Goal: Task Accomplishment & Management: Manage account settings

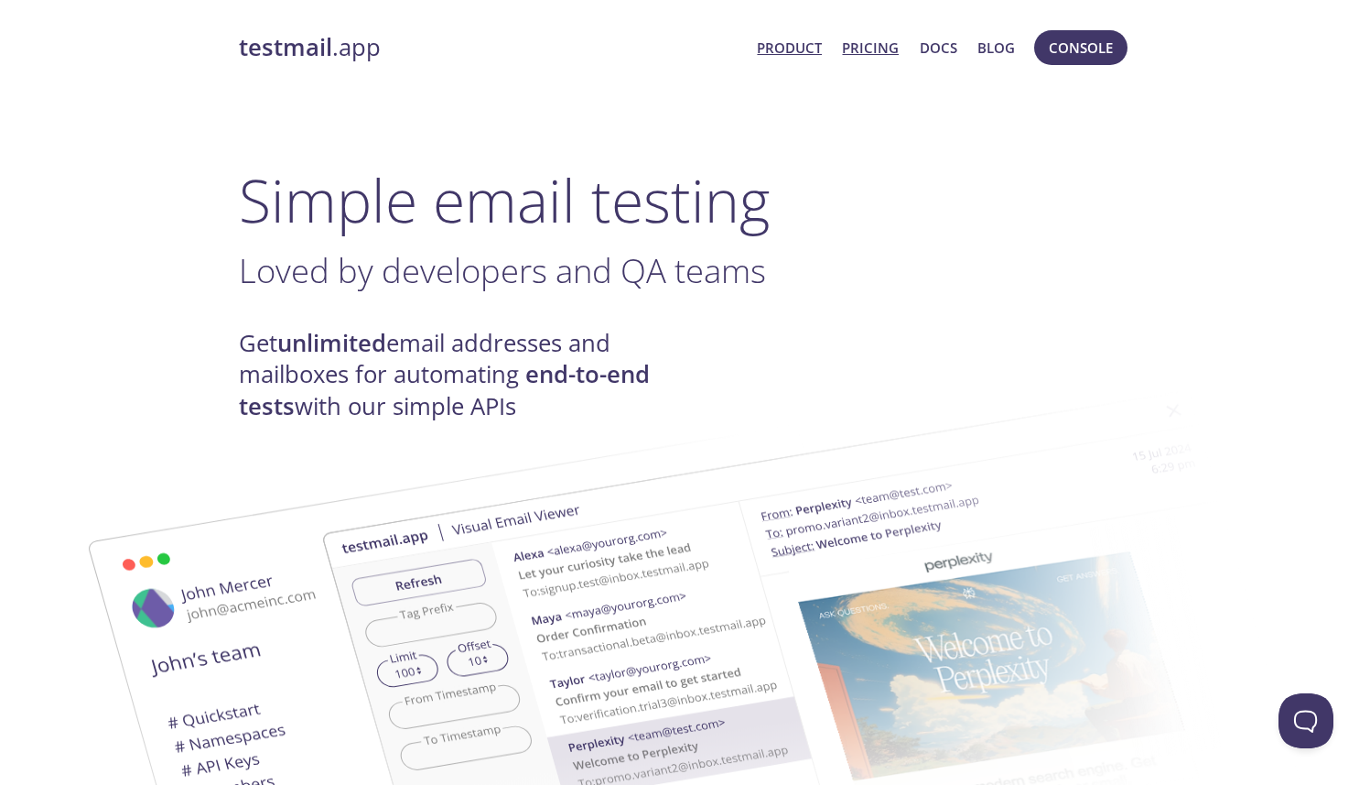
click at [878, 44] on link "Pricing" at bounding box center [870, 48] width 57 height 24
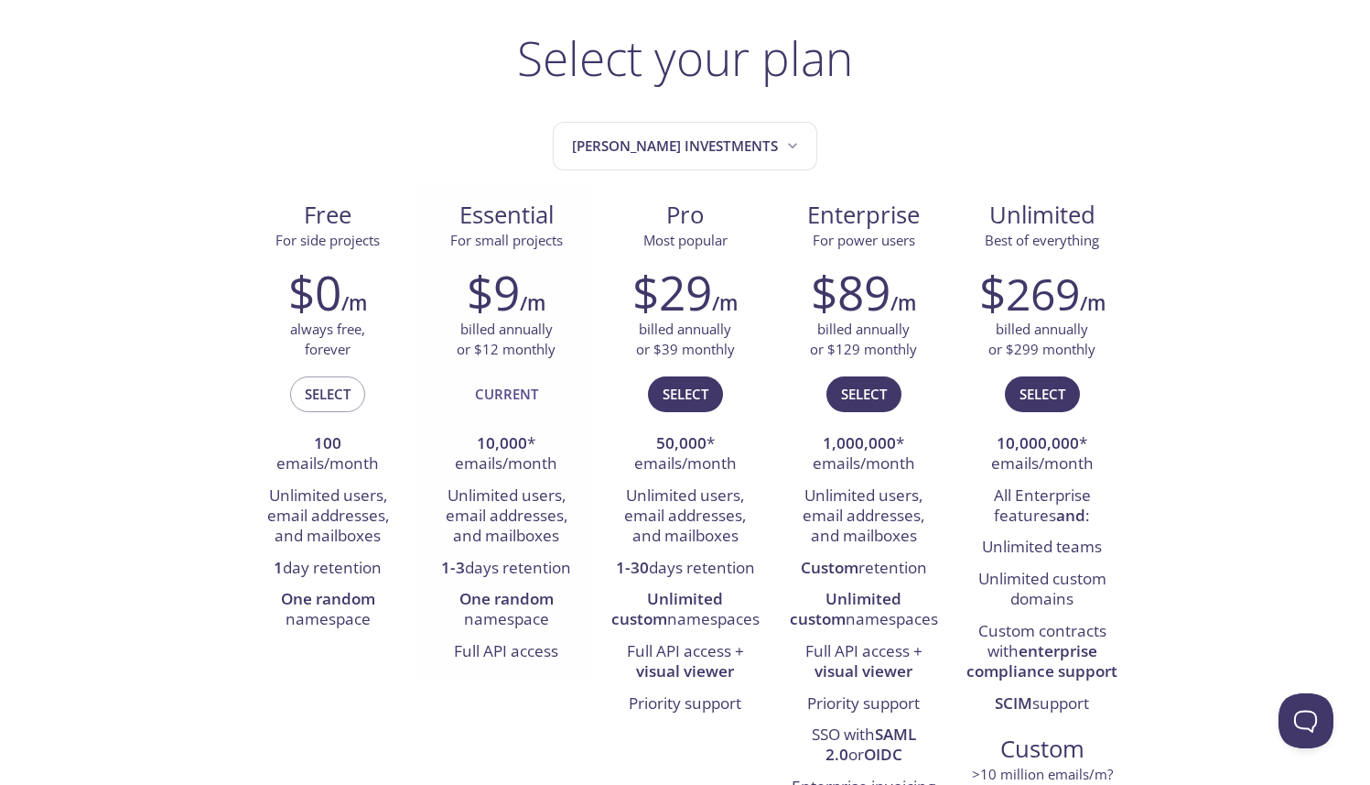
scroll to position [99, 0]
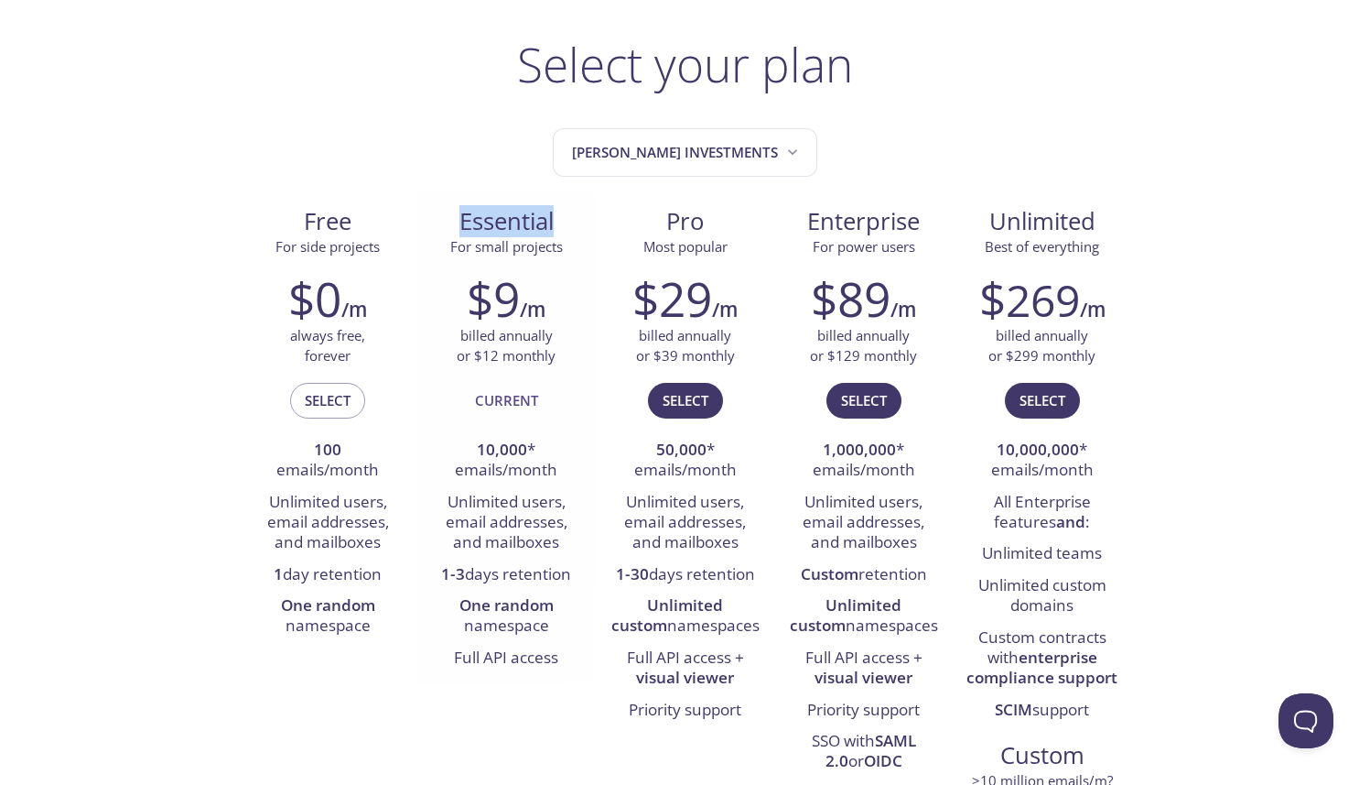
drag, startPoint x: 456, startPoint y: 225, endPoint x: 573, endPoint y: 234, distance: 117.5
click at [573, 234] on span "Essential" at bounding box center [506, 221] width 149 height 31
click at [514, 222] on span "Essential" at bounding box center [506, 221] width 149 height 31
click at [687, 140] on span "[PERSON_NAME] Investments" at bounding box center [687, 152] width 230 height 25
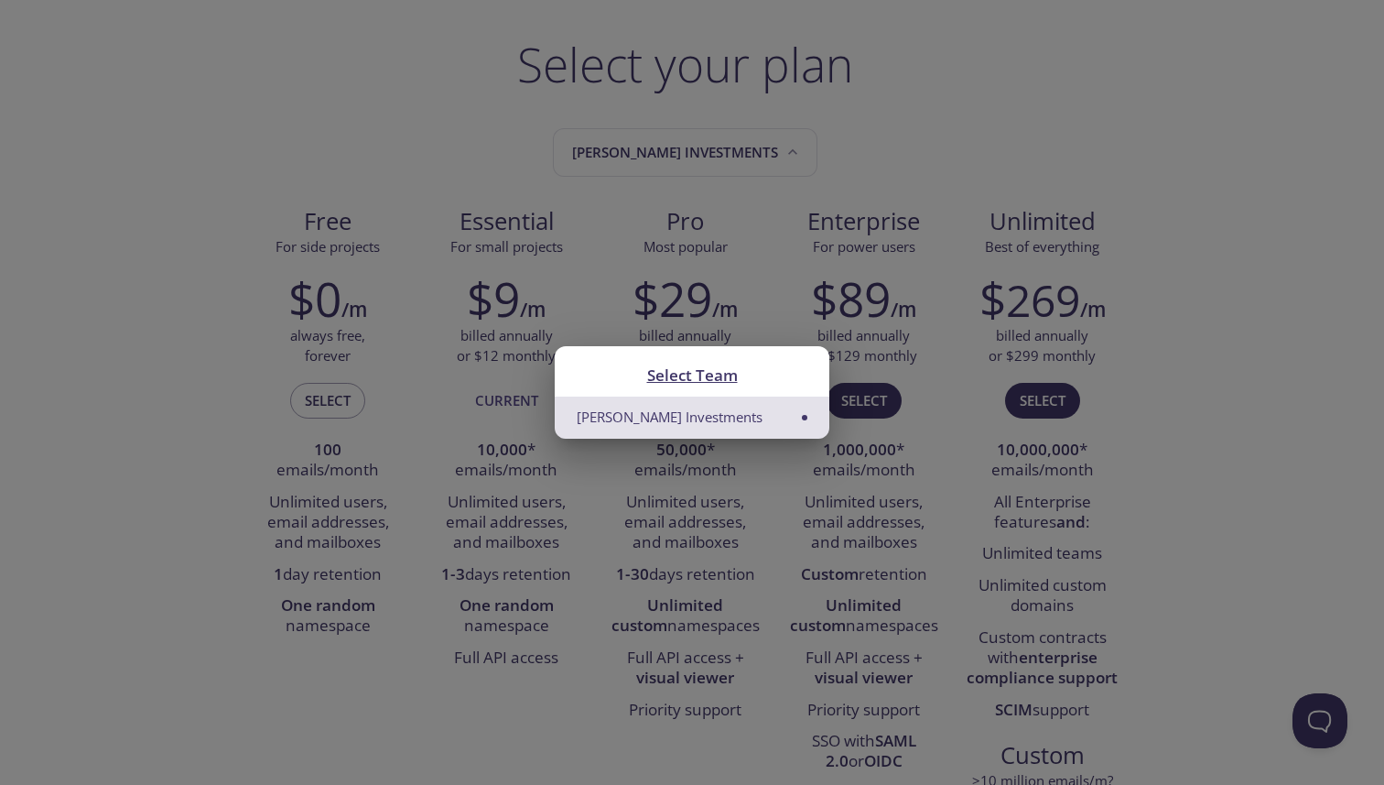
click at [817, 417] on li "[PERSON_NAME] Investments" at bounding box center [692, 416] width 275 height 41
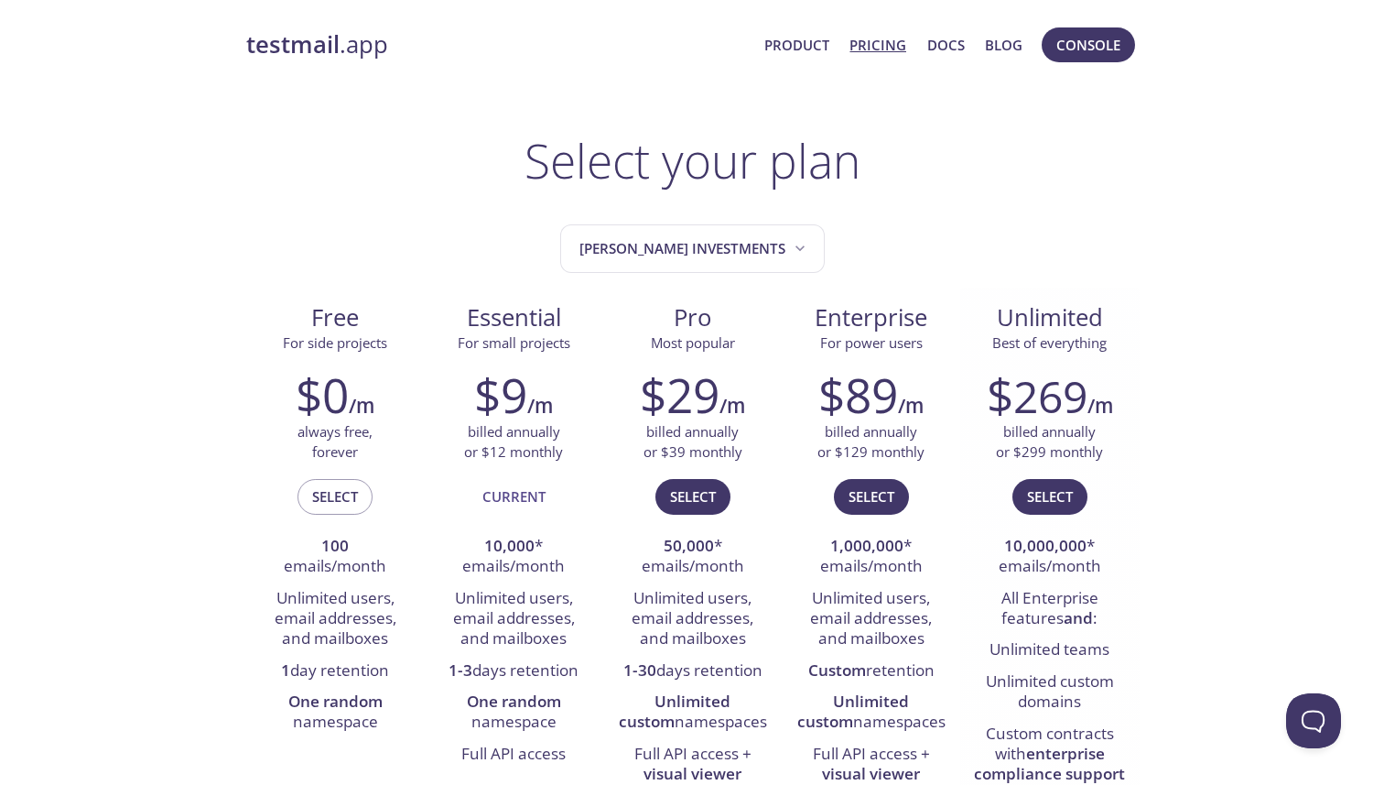
scroll to position [0, 0]
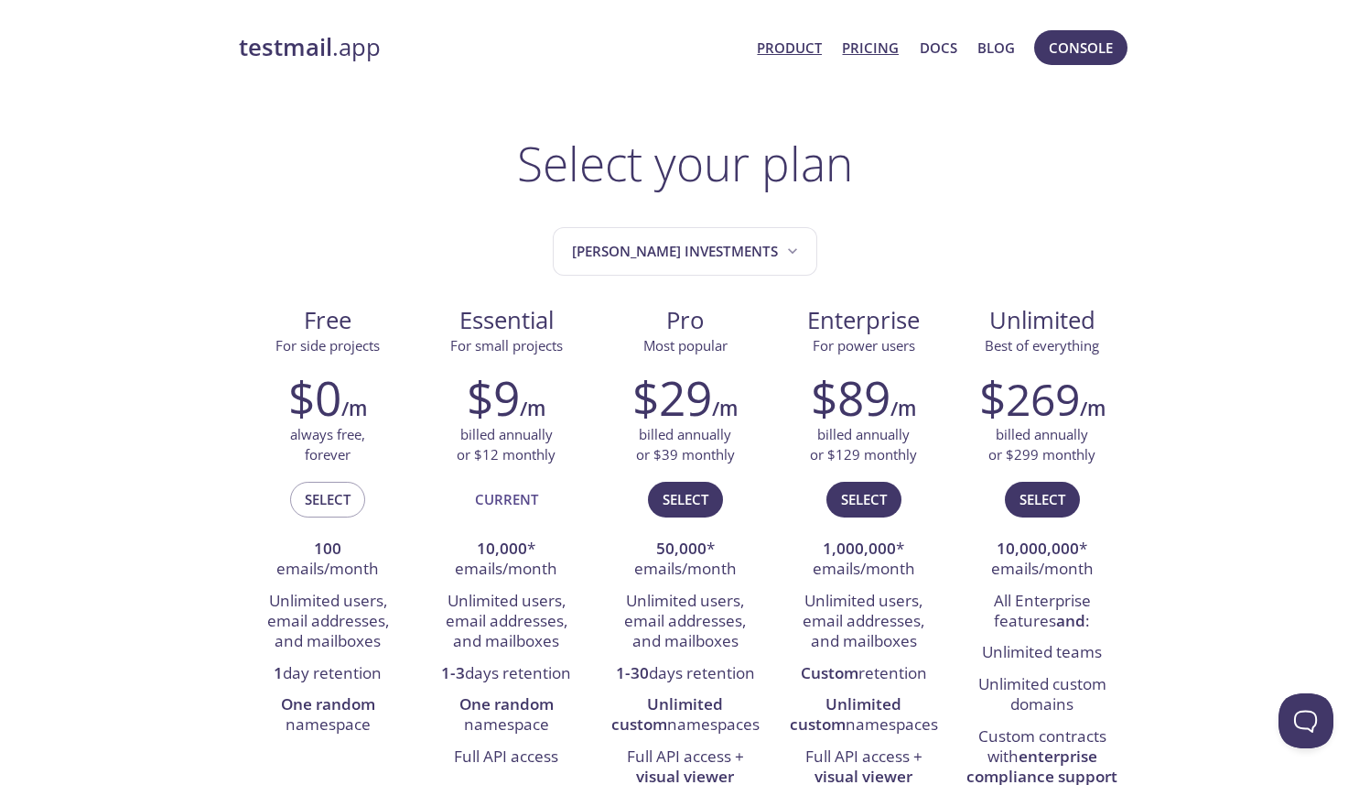
click at [797, 43] on link "Product" at bounding box center [789, 48] width 65 height 24
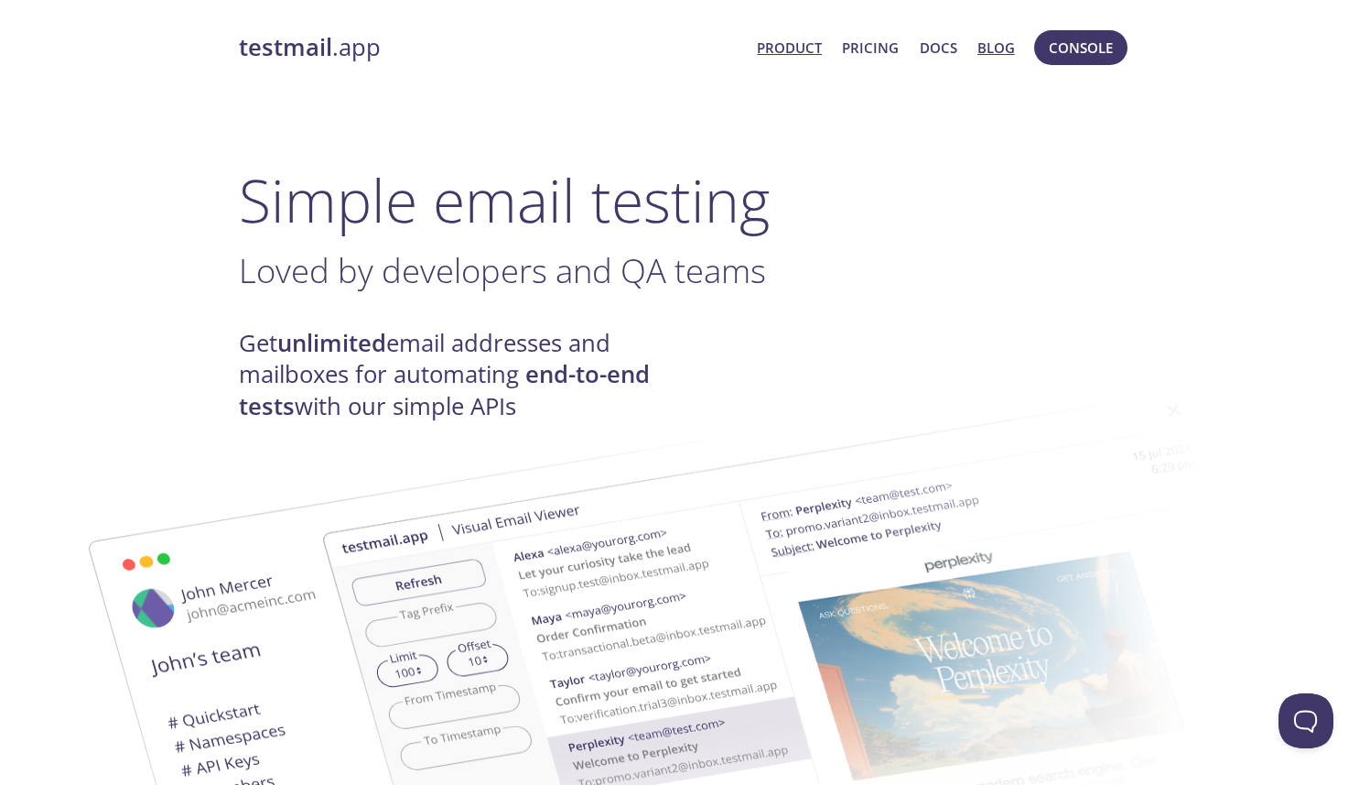
click at [1004, 53] on link "Blog" at bounding box center [997, 48] width 38 height 24
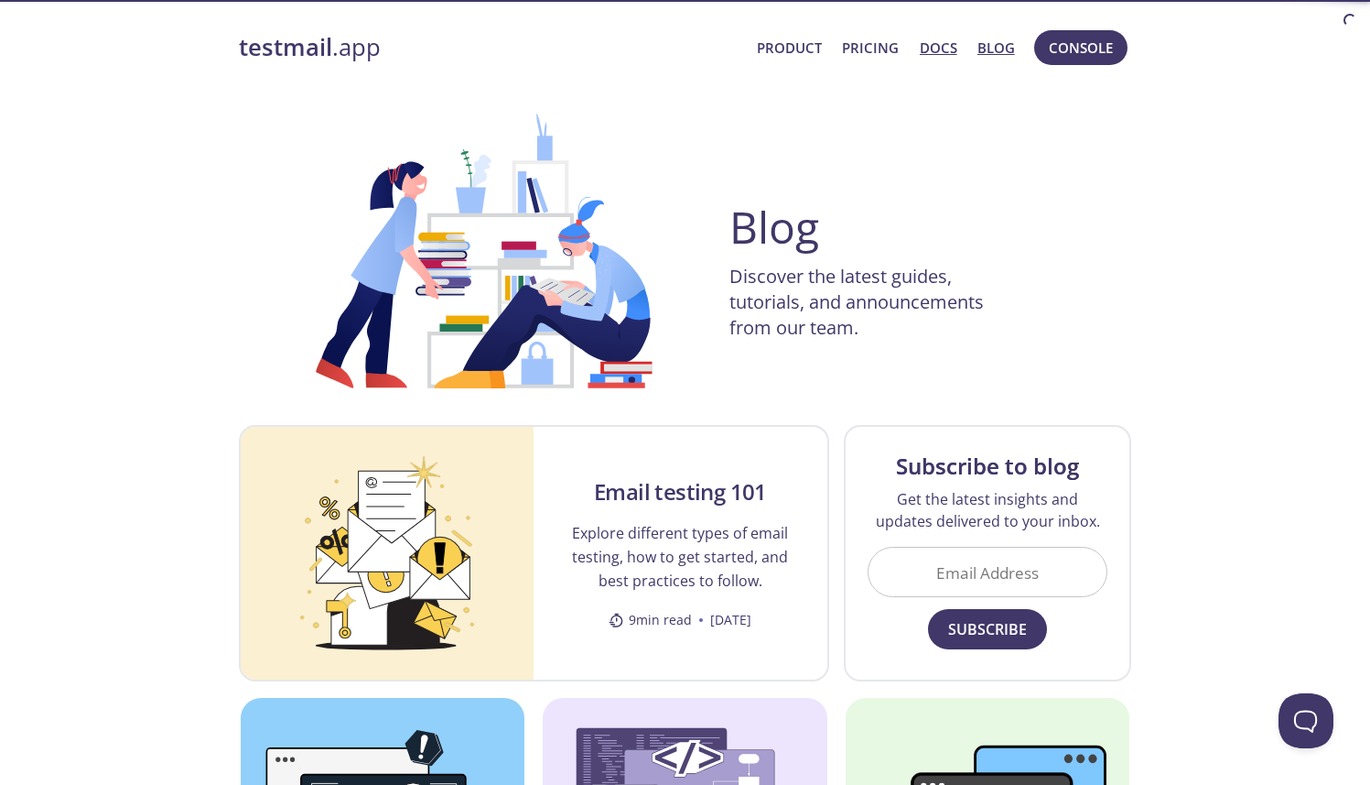
click at [952, 50] on link "Docs" at bounding box center [939, 48] width 38 height 24
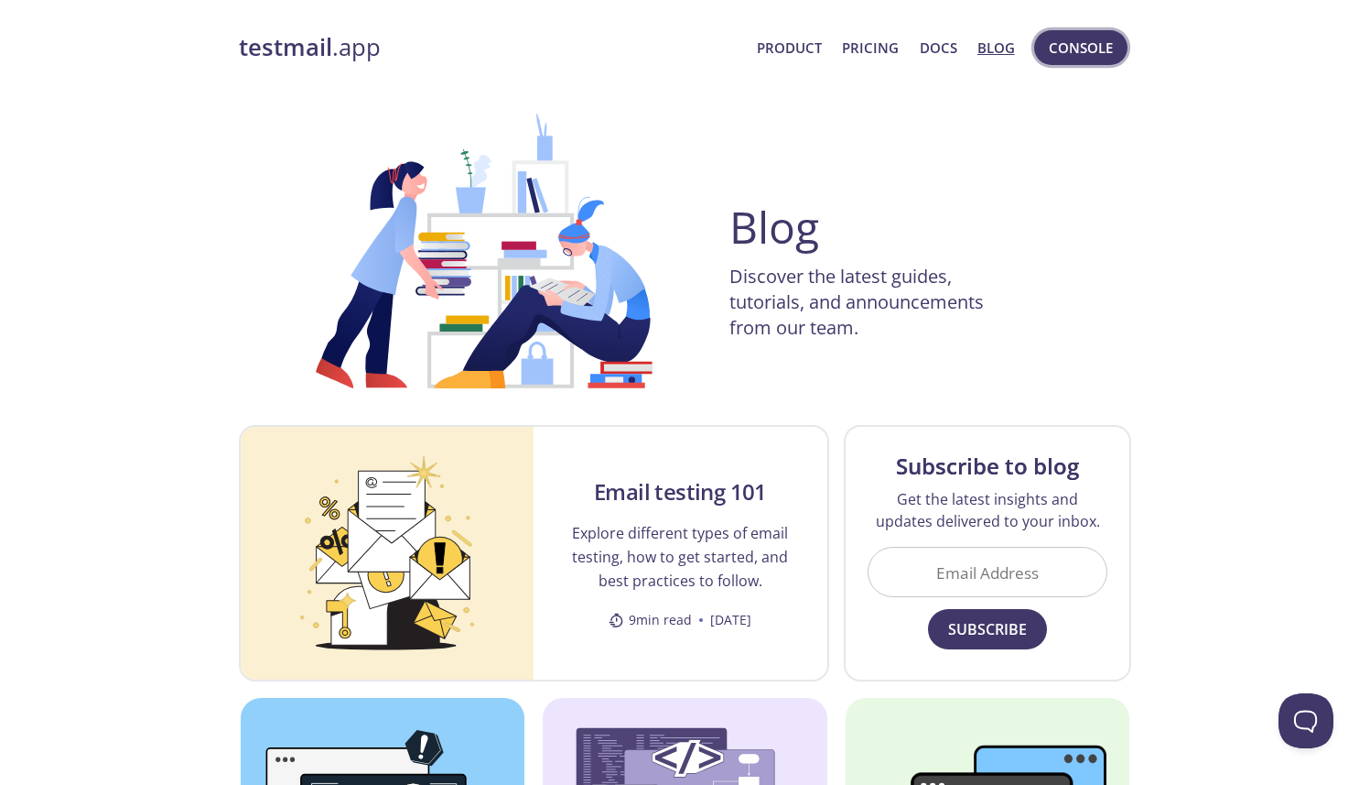
click at [1106, 51] on span "Console" at bounding box center [1081, 48] width 64 height 24
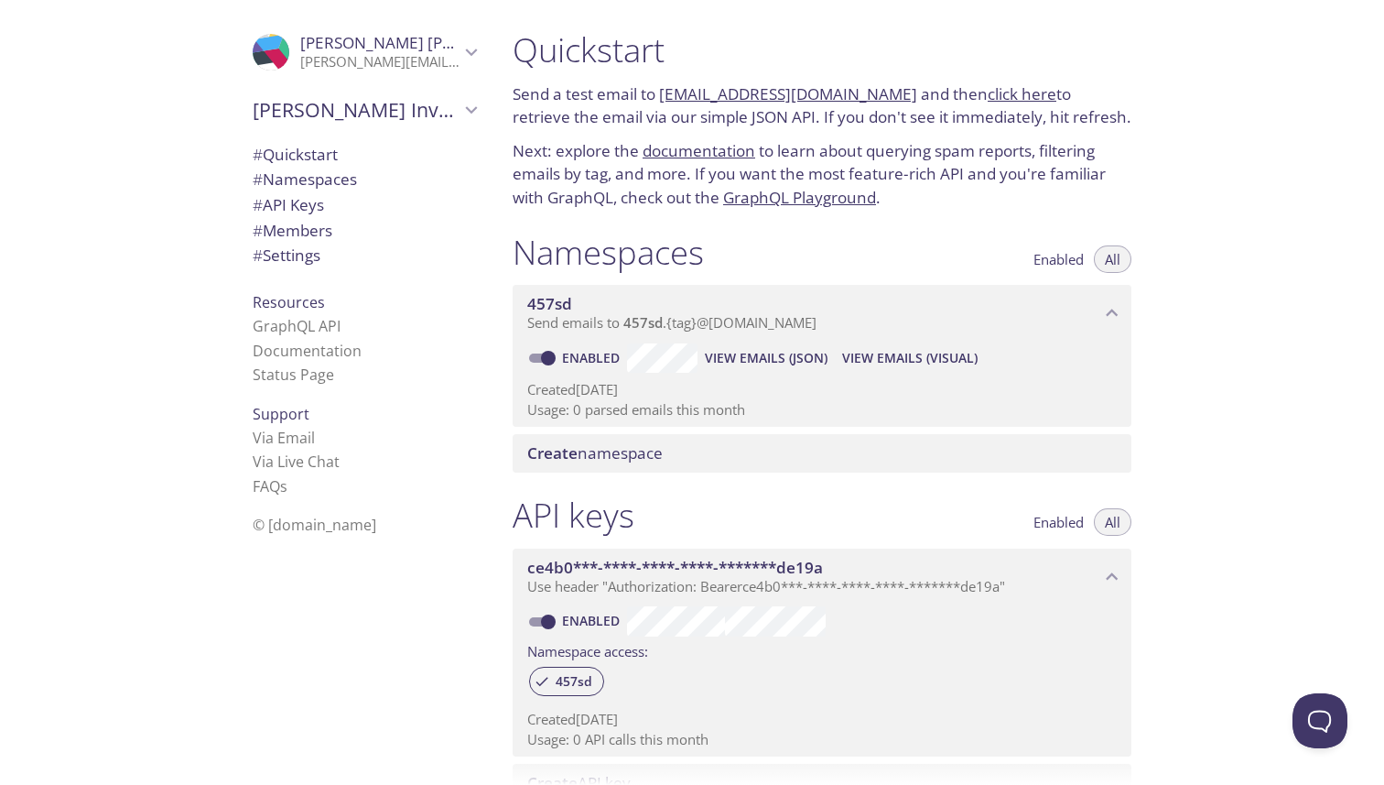
click at [466, 51] on icon "Sam Morgan" at bounding box center [472, 52] width 12 height 7
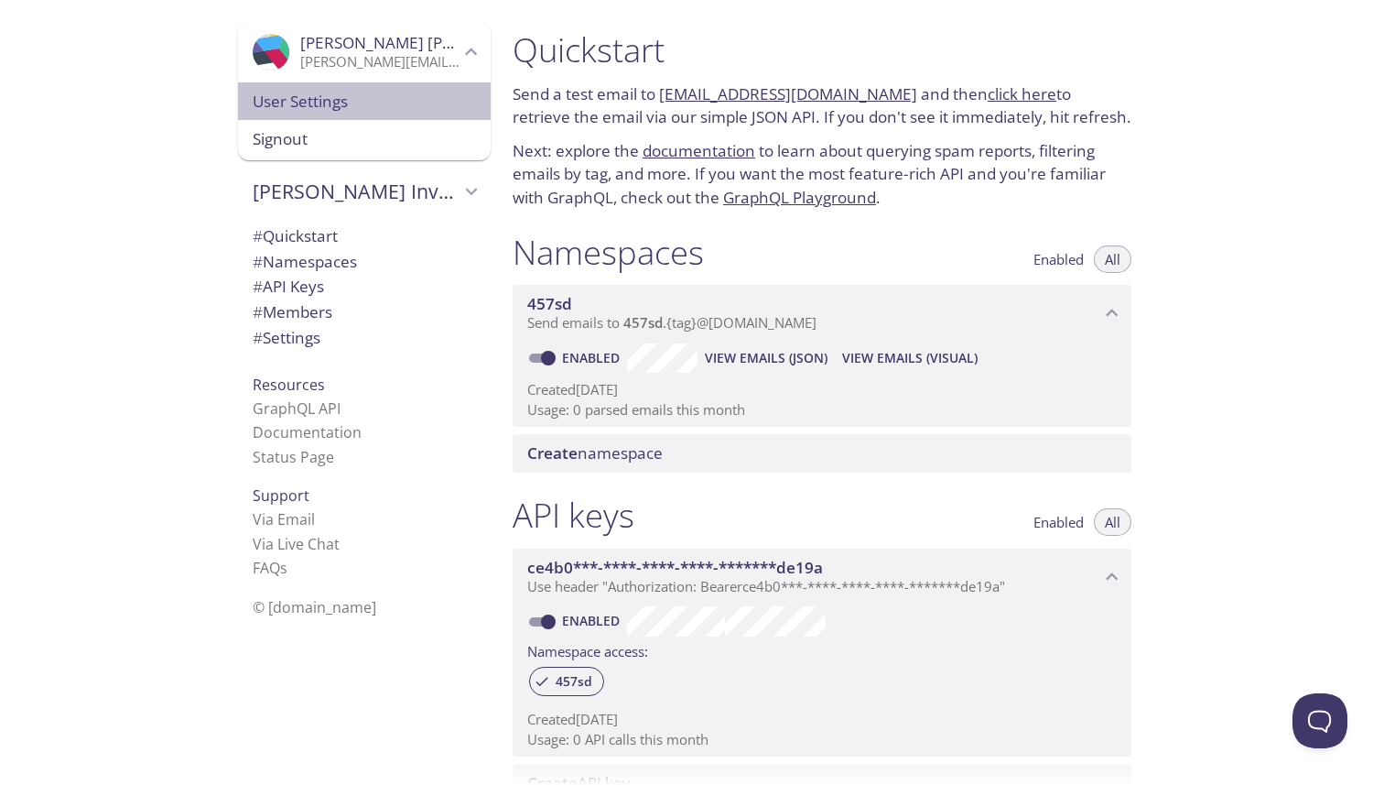
click at [397, 96] on span "User Settings" at bounding box center [364, 102] width 223 height 24
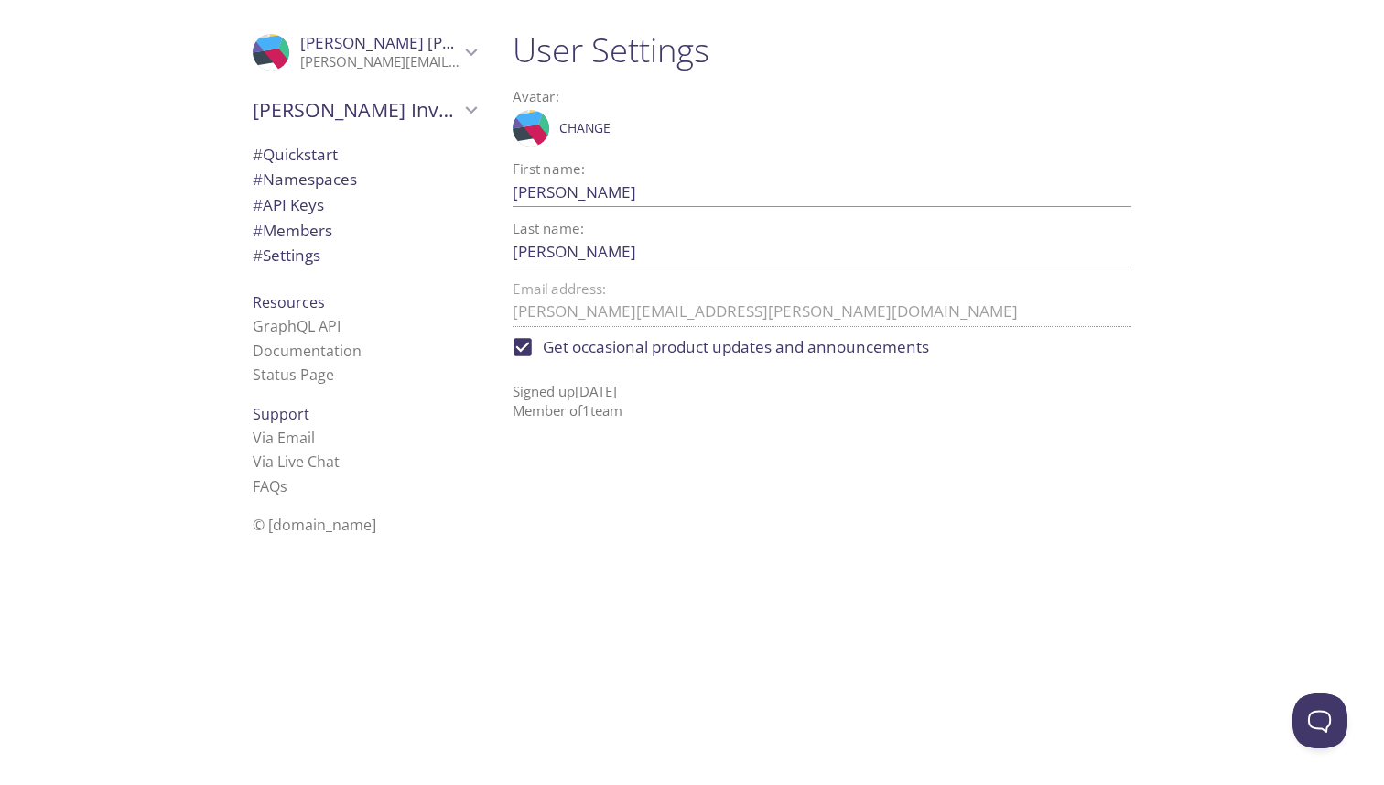
click at [314, 232] on span "# Members" at bounding box center [293, 230] width 80 height 21
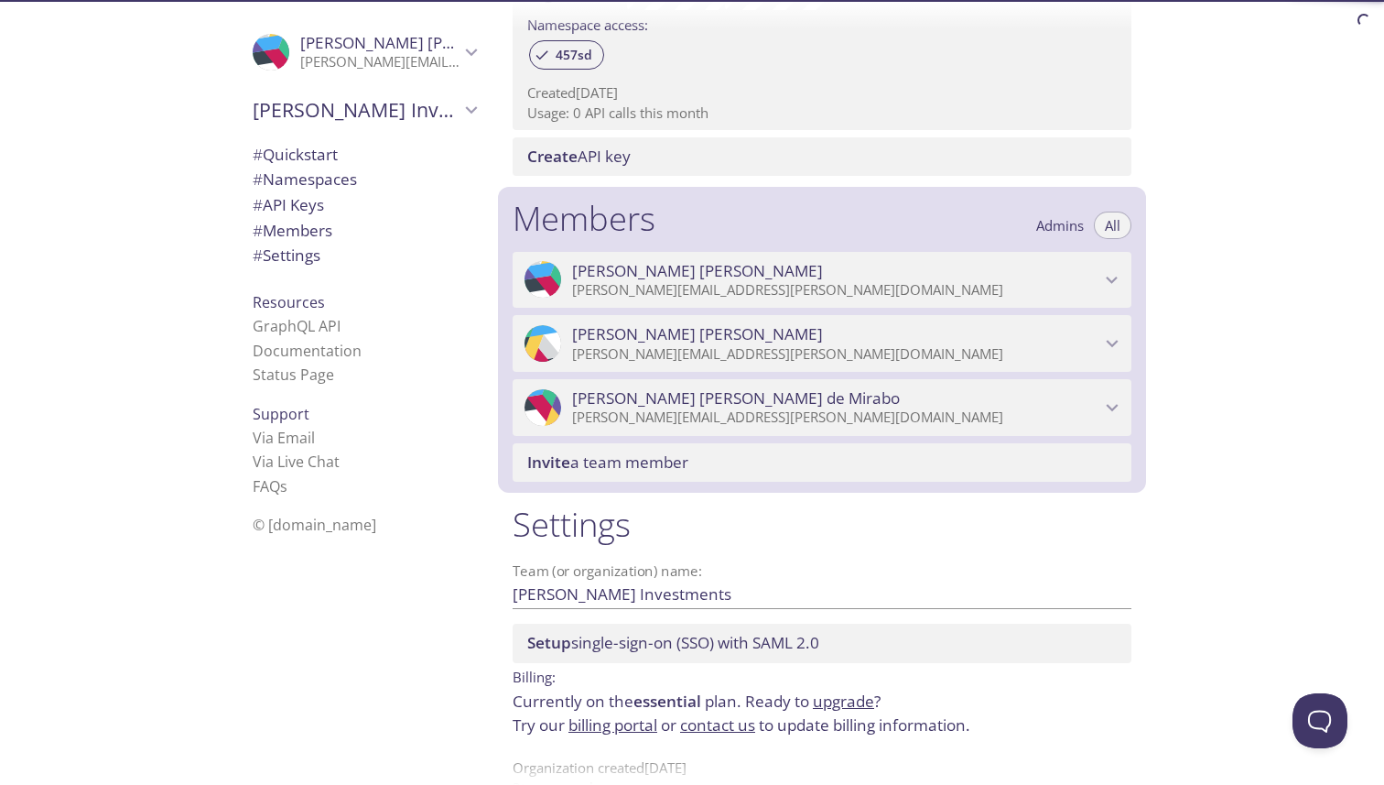
scroll to position [668, 0]
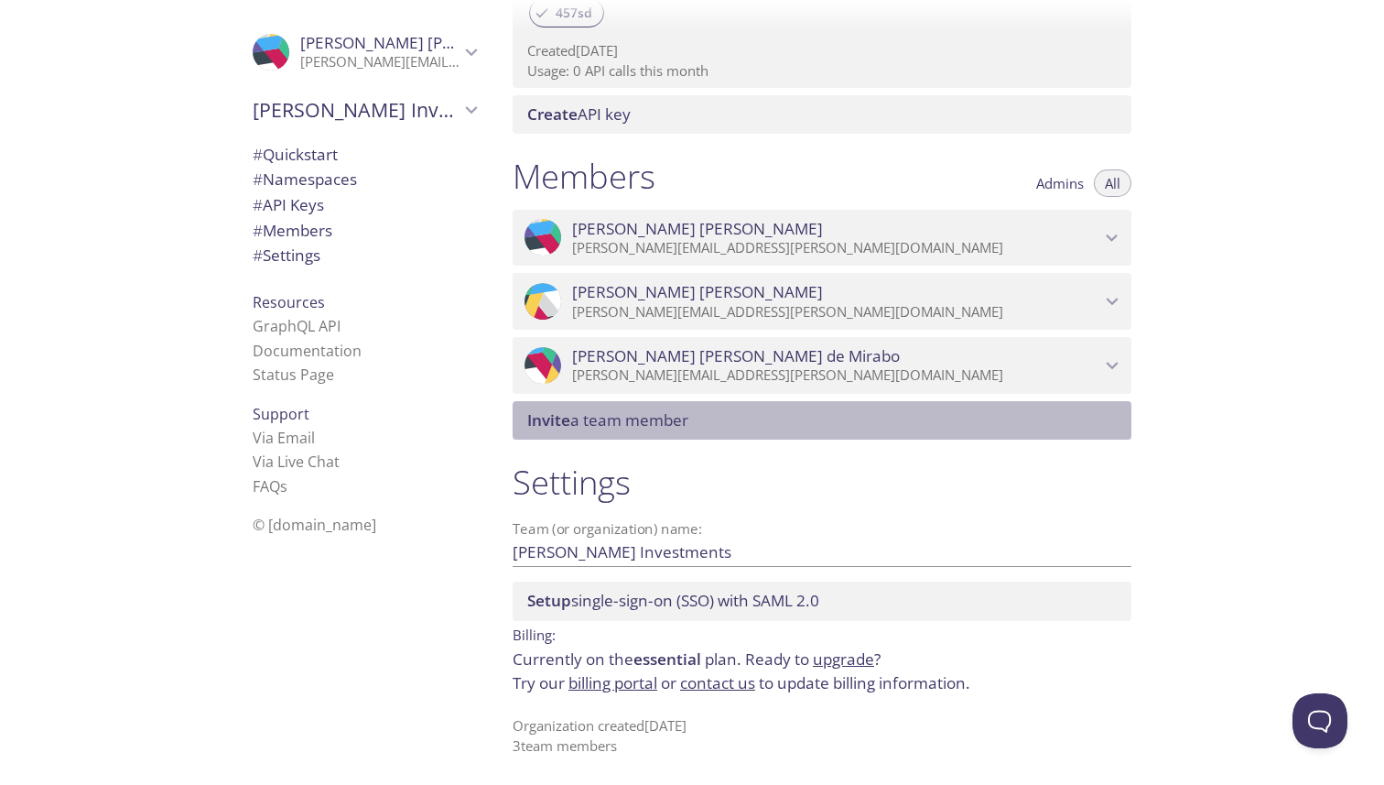
click at [754, 428] on span "Invite a team member" at bounding box center [825, 420] width 597 height 20
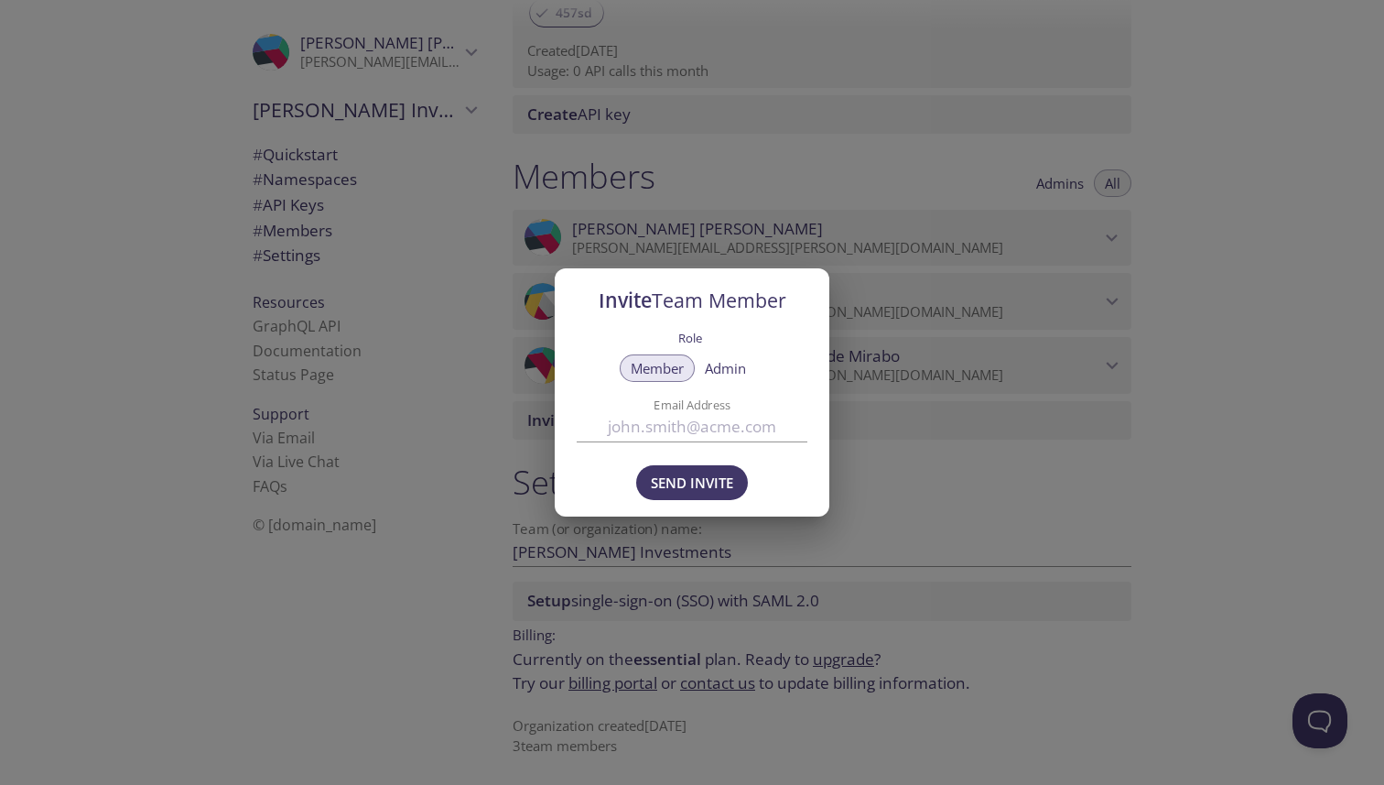
click at [747, 422] on input "Email Address" at bounding box center [692, 427] width 231 height 30
paste input "[EMAIL_ADDRESS][PERSON_NAME][DOMAIN_NAME]"
type input "[EMAIL_ADDRESS][PERSON_NAME][DOMAIN_NAME]"
click at [697, 493] on span "Send Invite" at bounding box center [692, 483] width 82 height 24
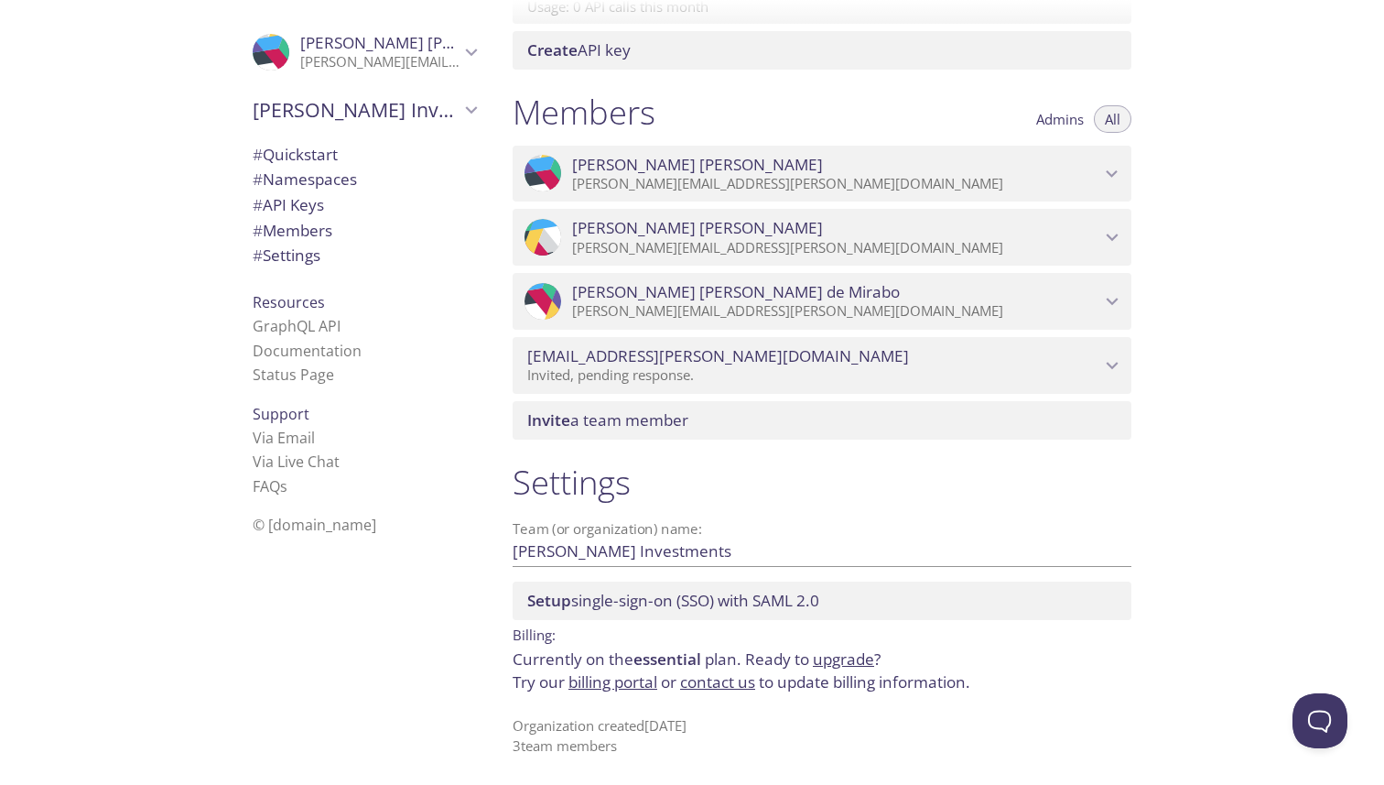
scroll to position [732, 0]
